Goal: Transaction & Acquisition: Download file/media

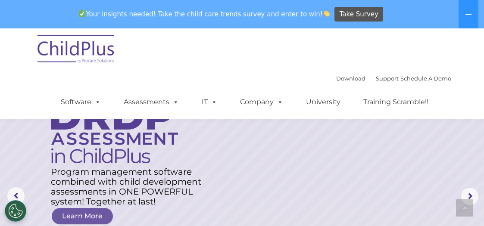
scroll to position [275, 0]
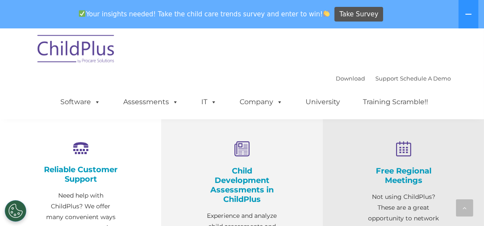
select select "MEDIUM"
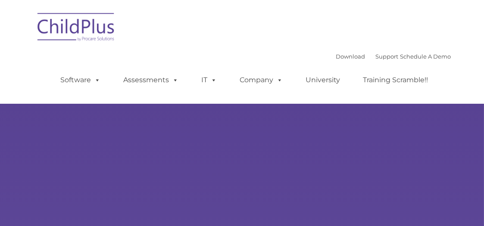
type input ""
select select "MEDIUM"
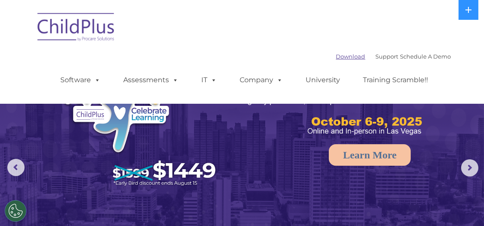
click at [339, 54] on link "Download" at bounding box center [350, 56] width 29 height 7
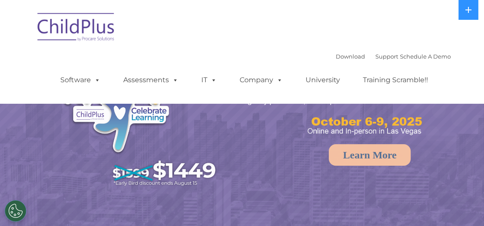
select select "MEDIUM"
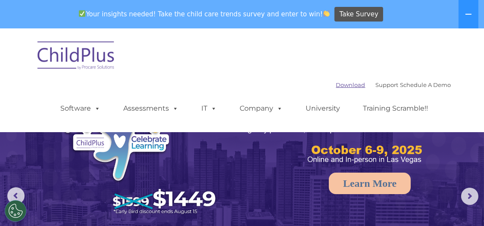
click at [336, 87] on link "Download" at bounding box center [350, 84] width 29 height 7
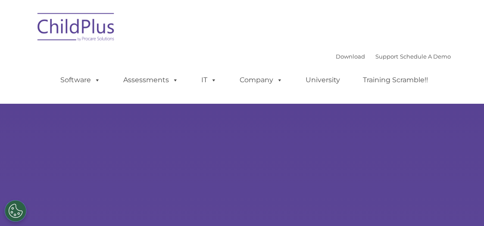
type input ""
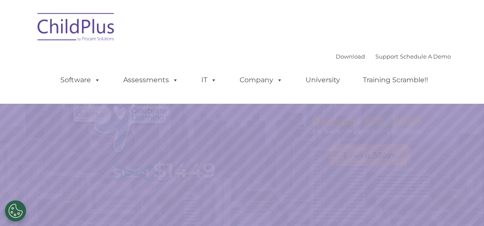
select select "MEDIUM"
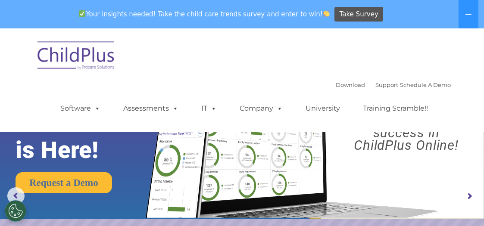
click at [428, 161] on img at bounding box center [290, 136] width 304 height 164
click at [336, 84] on link "Download" at bounding box center [350, 84] width 29 height 7
